Goal: Transaction & Acquisition: Purchase product/service

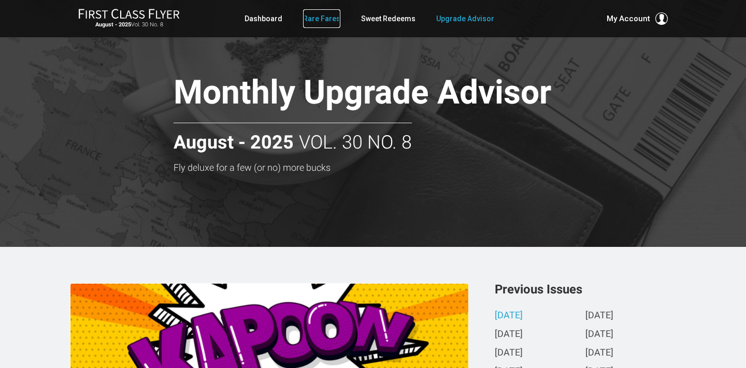
click at [329, 21] on link "Rare Fares" at bounding box center [321, 18] width 37 height 19
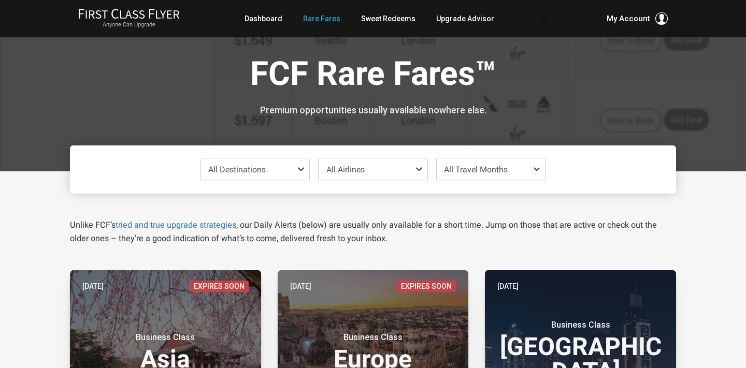
click at [408, 228] on p "Unlike FCF’s tried and true upgrade strategies , our Daily Alerts (below) are u…" at bounding box center [373, 232] width 606 height 27
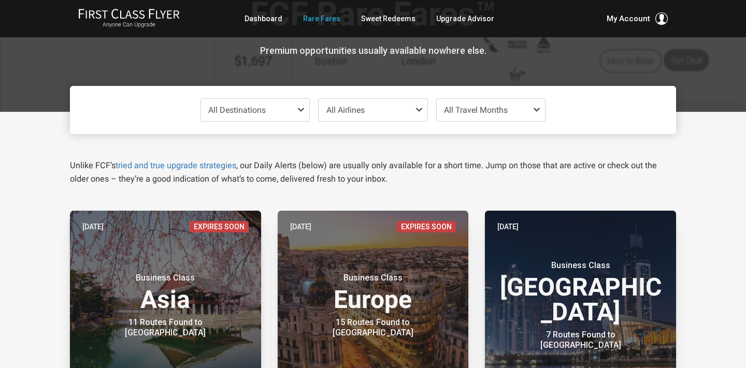
scroll to position [60, 0]
click at [479, 105] on span "All Travel Months" at bounding box center [476, 110] width 64 height 10
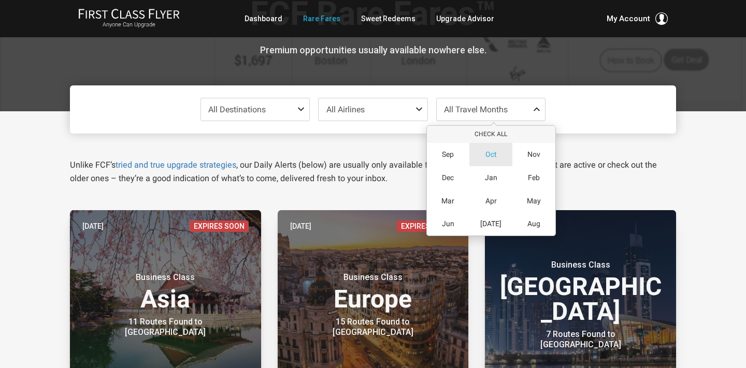
click at [489, 155] on span "Oct" at bounding box center [490, 154] width 11 height 9
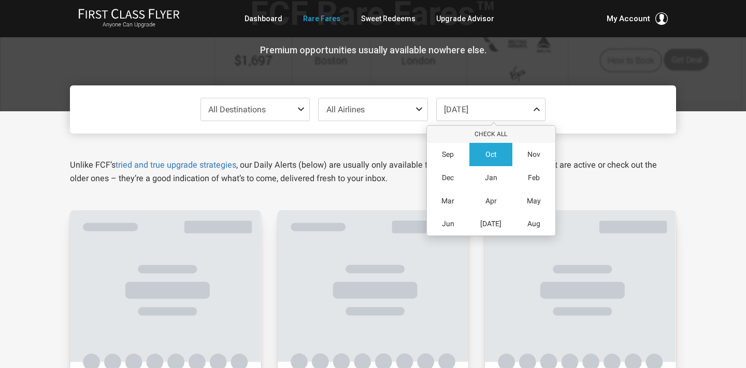
click at [386, 164] on p "Unlike FCF’s tried and true upgrade strategies , our Daily Alerts (below) are u…" at bounding box center [373, 172] width 606 height 27
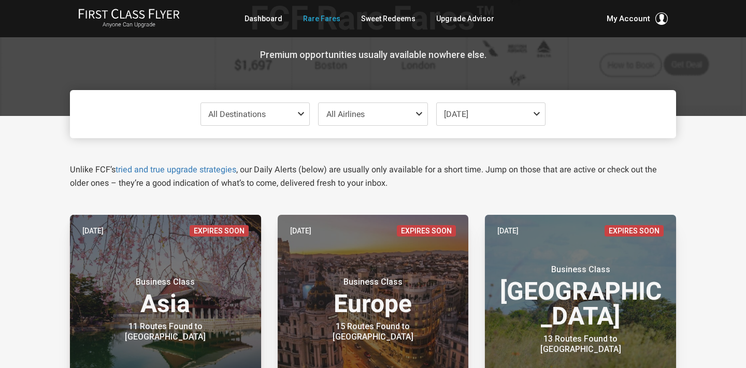
scroll to position [53, 0]
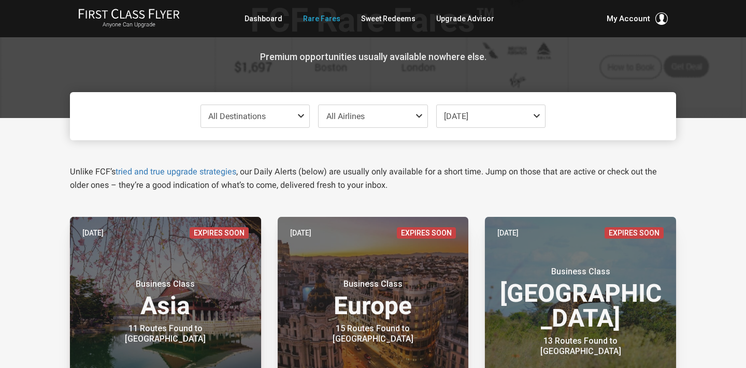
click at [479, 190] on p "Unlike FCF’s tried and true upgrade strategies , our Daily Alerts (below) are u…" at bounding box center [373, 178] width 606 height 27
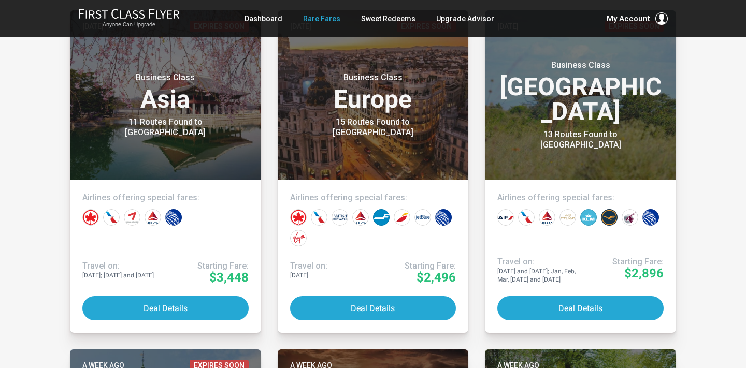
scroll to position [262, 0]
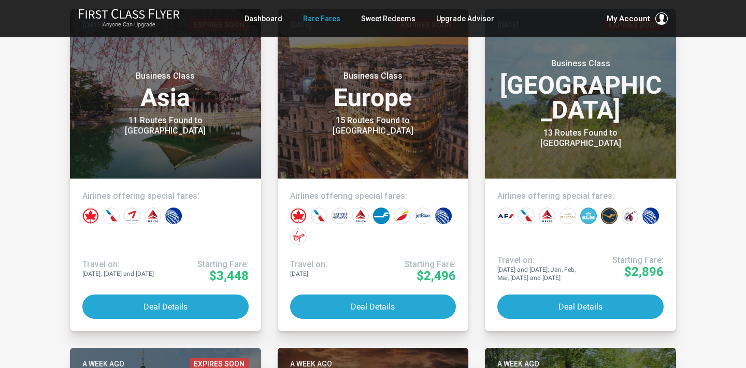
click at [479, 190] on article "Five days ago Expires Soon Business Class Africa 13 Routes Found to Nairobi Air…" at bounding box center [581, 170] width 208 height 323
click at [477, 177] on article "Five days ago Expires Soon Business Class Africa 13 Routes Found to Nairobi Air…" at bounding box center [581, 170] width 208 height 323
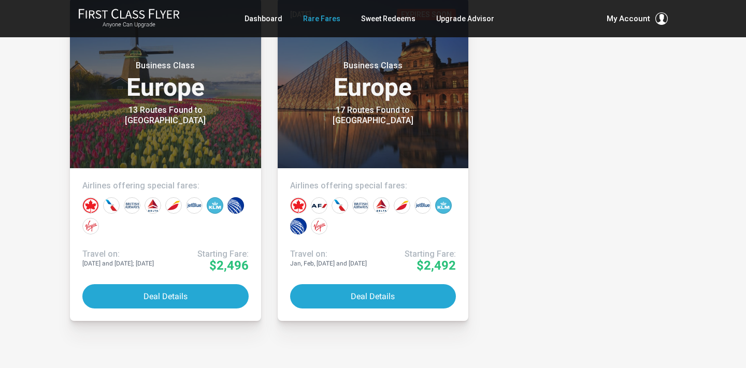
scroll to position [2959, 0]
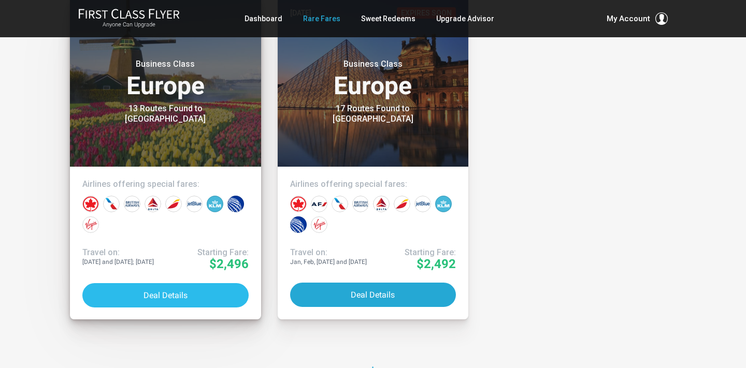
click at [188, 292] on button "Deal Details" at bounding box center [165, 295] width 166 height 24
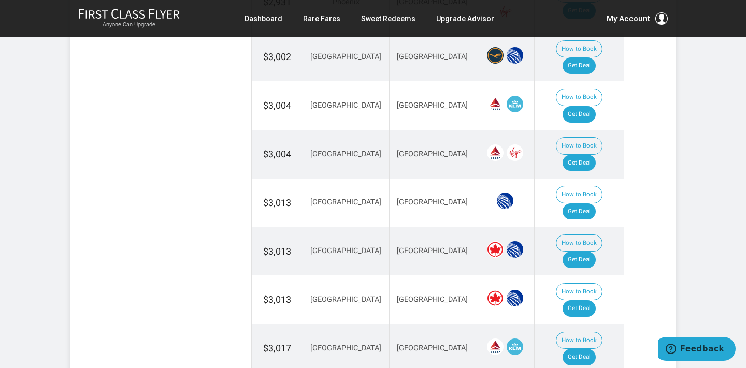
scroll to position [924, 0]
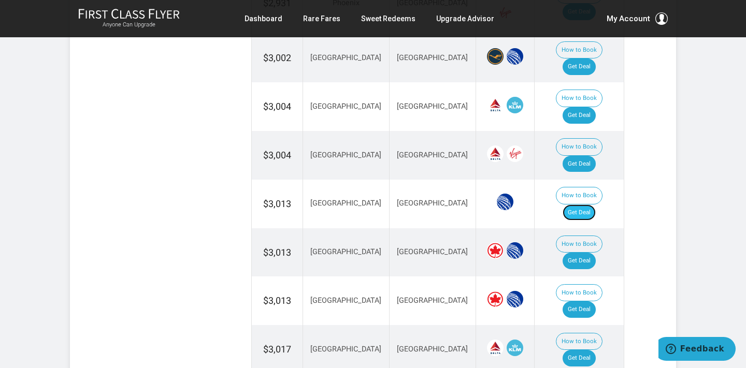
click at [591, 205] on link "Get Deal" at bounding box center [579, 213] width 33 height 17
